Goal: Check status: Check status

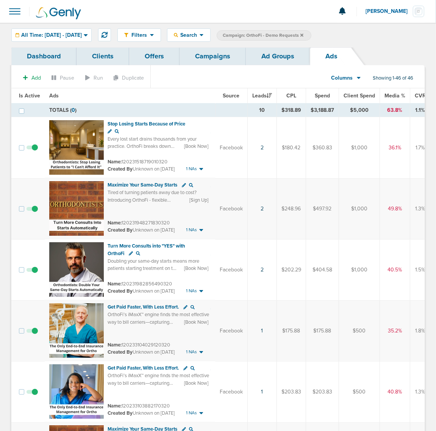
click at [143, 54] on link "Offers" at bounding box center [154, 56] width 50 height 18
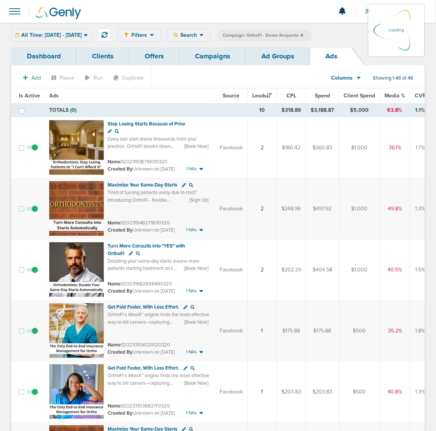
click at [154, 54] on link "Offers" at bounding box center [154, 56] width 50 height 18
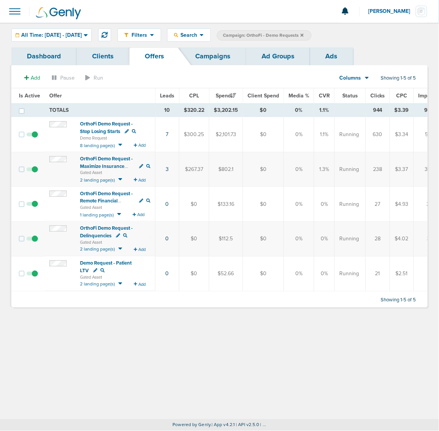
click at [89, 165] on span "OrthoFi Demo Request - Maximize Insurance Claims" at bounding box center [106, 166] width 53 height 21
